Goal: Participate in discussion: Engage in conversation with other users on a specific topic

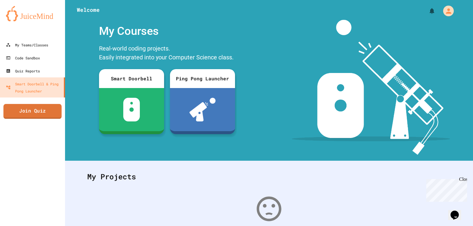
click at [43, 116] on link "Join Quiz" at bounding box center [33, 111] width 58 height 15
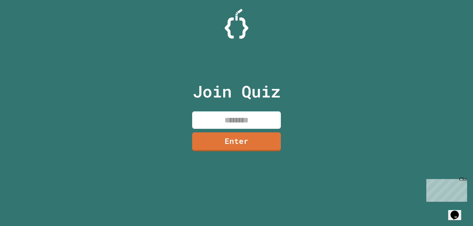
click at [251, 114] on input at bounding box center [236, 119] width 89 height 17
type input "********"
click at [277, 141] on link "Enter" at bounding box center [236, 140] width 90 height 19
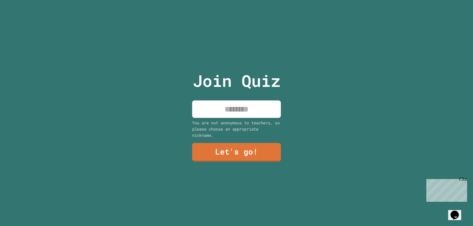
click at [256, 102] on input at bounding box center [236, 108] width 89 height 17
type input "*******"
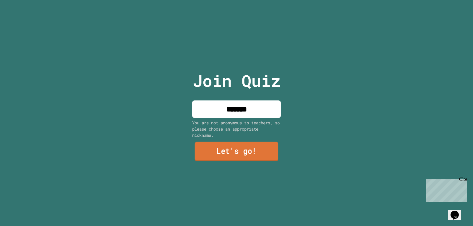
click at [254, 142] on link "Let's go!" at bounding box center [237, 151] width 84 height 19
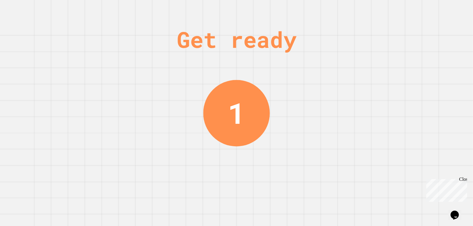
click at [466, 181] on div "Close" at bounding box center [462, 180] width 7 height 7
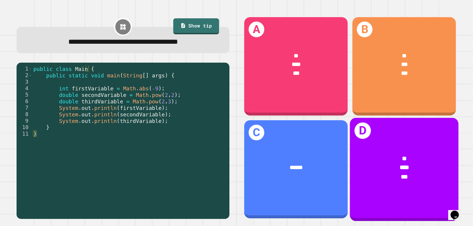
click at [392, 146] on div "* *** ***" at bounding box center [403, 167] width 109 height 51
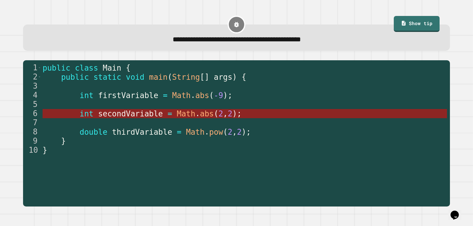
click at [177, 114] on span "Math" at bounding box center [186, 113] width 19 height 9
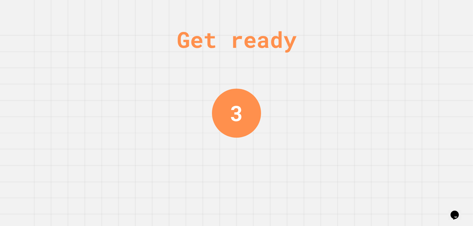
click at [188, 45] on div "Get ready" at bounding box center [237, 39] width 120 height 33
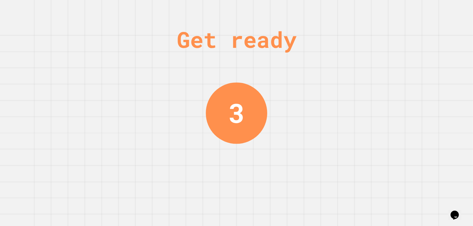
click at [188, 45] on div "Get ready" at bounding box center [237, 39] width 120 height 33
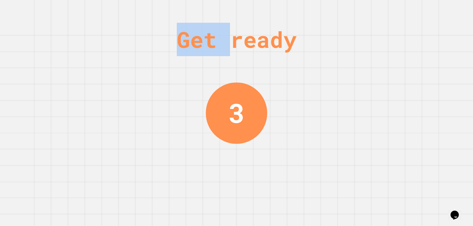
click at [188, 45] on div "Get ready" at bounding box center [237, 39] width 120 height 33
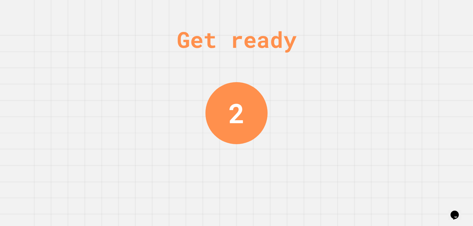
click at [151, 45] on div "Get ready 2" at bounding box center [236, 113] width 473 height 226
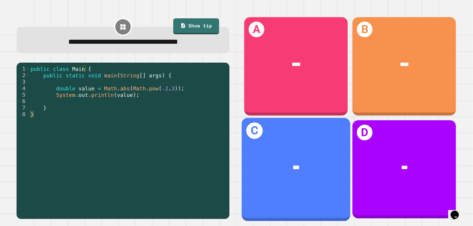
click at [314, 151] on div "***" at bounding box center [295, 167] width 109 height 33
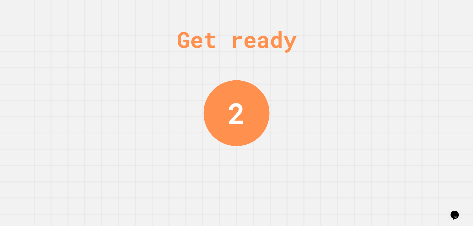
click at [267, 90] on div "Get ready 2" at bounding box center [236, 113] width 473 height 226
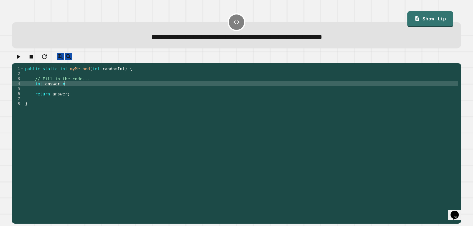
click at [69, 89] on div "public static int myMethod ( int randomInt ) { // Fill in the code... int answe…" at bounding box center [241, 139] width 434 height 146
type textarea "**********"
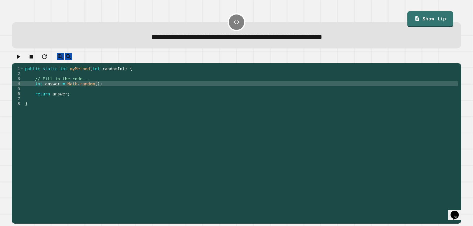
scroll to position [0, 0]
click at [102, 88] on div "public static int myMethod ( int randomInt ) { // Fill in the code... int answe…" at bounding box center [241, 139] width 434 height 146
click at [98, 91] on div "public static int myMethod ( int randomInt ) { // Fill in the code... int answe…" at bounding box center [241, 139] width 434 height 146
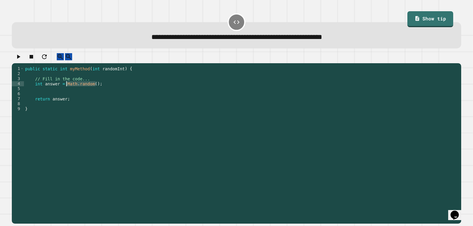
drag, startPoint x: 100, startPoint y: 89, endPoint x: 66, endPoint y: 90, distance: 34.0
click at [66, 90] on div "public static int myMethod ( int randomInt ) { // Fill in the code... int answe…" at bounding box center [241, 139] width 434 height 146
click at [79, 89] on div "public static int myMethod ( int randomInt ) { // Fill in the code... int answe…" at bounding box center [241, 134] width 434 height 136
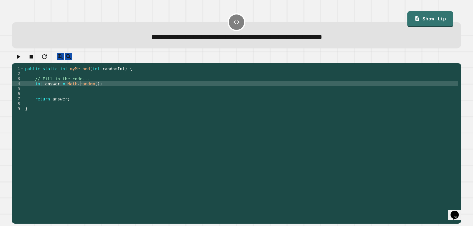
click at [99, 87] on div "public static int myMethod ( int randomInt ) { // Fill in the code... int answe…" at bounding box center [241, 139] width 434 height 146
click at [84, 88] on div "public static int myMethod ( int randomInt ) { // Fill in the code... int answe…" at bounding box center [241, 139] width 434 height 146
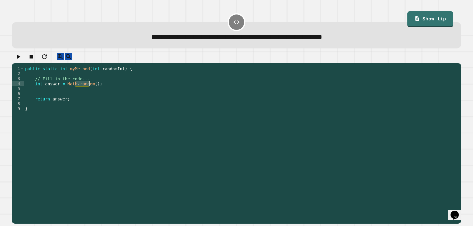
click at [84, 88] on div "public static int myMethod ( int randomInt ) { // Fill in the code... int answe…" at bounding box center [241, 139] width 434 height 146
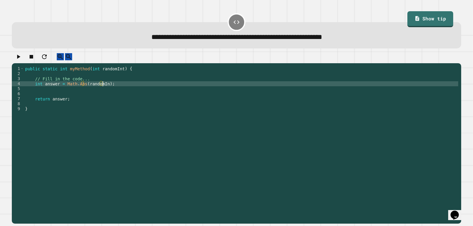
scroll to position [0, 6]
type textarea "**********"
click at [17, 58] on button "button" at bounding box center [18, 56] width 7 height 7
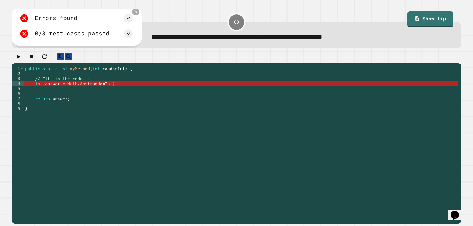
click at [138, 13] on icon at bounding box center [135, 11] width 5 height 5
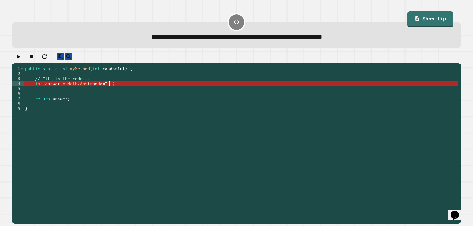
click at [112, 89] on div "public static int myMethod ( int randomInt ) { // Fill in the code... int answe…" at bounding box center [241, 139] width 434 height 146
drag, startPoint x: 116, startPoint y: 89, endPoint x: 64, endPoint y: 88, distance: 51.7
click at [64, 88] on div "public static int myMethod ( int randomInt ) { // Fill in the code... int answe…" at bounding box center [241, 139] width 434 height 146
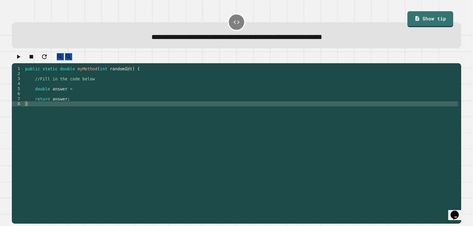
click at [160, 82] on div "public static double myMethod ( int randomInt ) { //Fill in the code below doub…" at bounding box center [241, 139] width 434 height 146
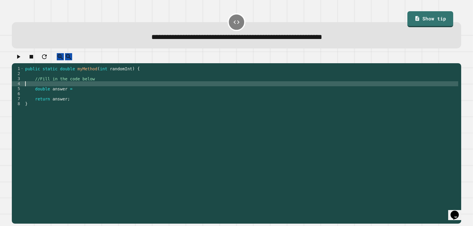
click at [123, 89] on div "public static double myMethod ( int randomInt ) { //Fill in the code below doub…" at bounding box center [241, 139] width 434 height 146
drag, startPoint x: 84, startPoint y: 89, endPoint x: 83, endPoint y: 93, distance: 4.3
click at [83, 93] on div "public static double myMethod ( int randomInt ) { //Fill in the code below doub…" at bounding box center [241, 139] width 434 height 146
type textarea "*"
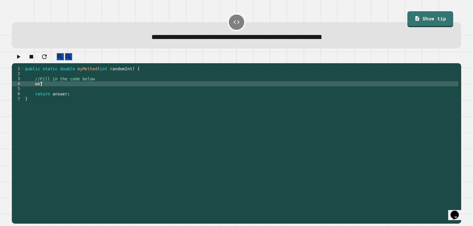
type textarea "****"
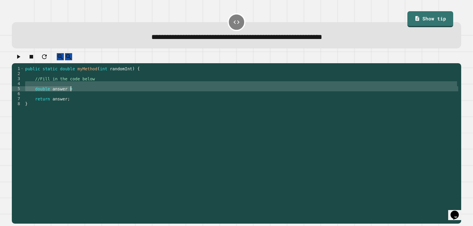
click at [82, 97] on div "public static double myMethod ( int randomInt ) { //Fill in the code below doub…" at bounding box center [241, 134] width 434 height 136
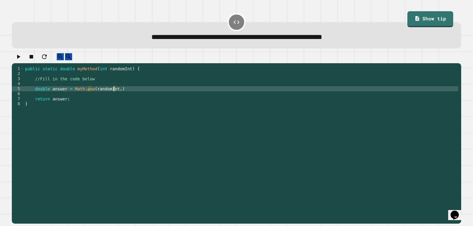
scroll to position [0, 6]
click at [172, 93] on div "public static double myMethod ( int randomInt ) { //Fill in the code below doub…" at bounding box center [241, 139] width 434 height 146
type textarea "**********"
click at [20, 58] on icon "button" at bounding box center [18, 57] width 3 height 4
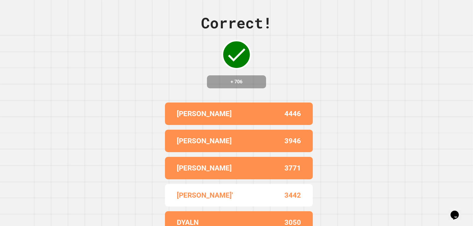
click at [224, 53] on icon at bounding box center [236, 55] width 24 height 24
click at [228, 56] on icon at bounding box center [236, 54] width 17 height 13
click at [184, 64] on div "Correct! + 706 [PERSON_NAME] 4446 [PERSON_NAME] 3946 [PERSON_NAME] 3771 [PERSON…" at bounding box center [236, 113] width 473 height 226
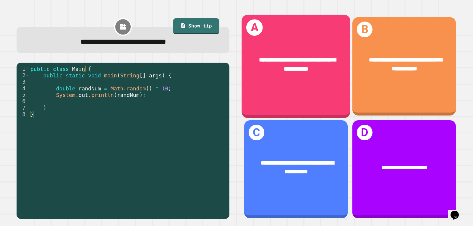
click at [304, 74] on div "**********" at bounding box center [295, 65] width 109 height 42
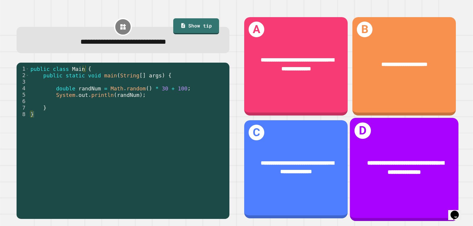
click at [373, 148] on div "**********" at bounding box center [403, 168] width 109 height 42
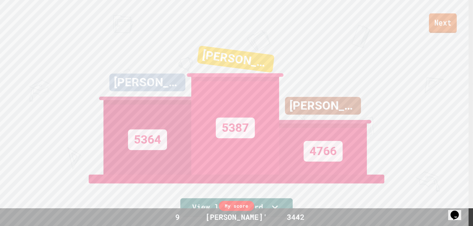
click at [452, 16] on link "Next" at bounding box center [443, 22] width 28 height 19
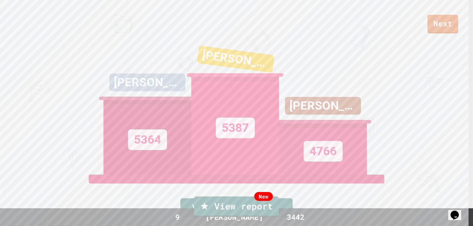
drag, startPoint x: 452, startPoint y: 16, endPoint x: 359, endPoint y: 11, distance: 92.3
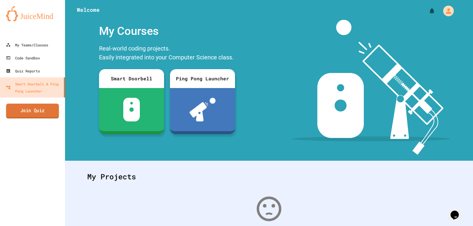
click at [46, 113] on link "Join Quiz" at bounding box center [32, 111] width 53 height 15
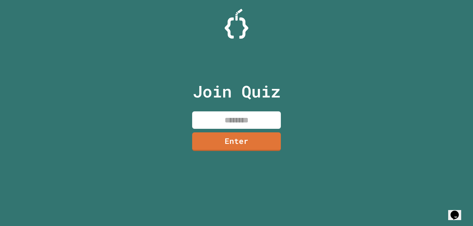
click at [228, 125] on input at bounding box center [236, 119] width 89 height 17
